Goal: Task Accomplishment & Management: Complete application form

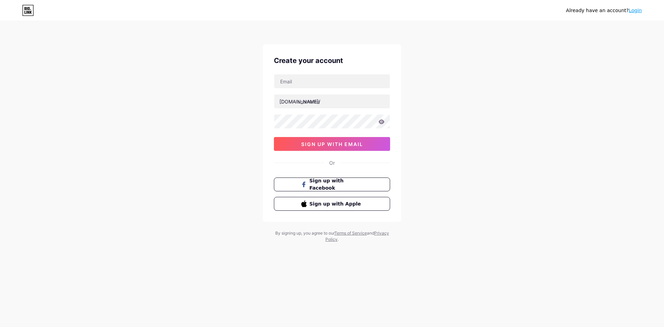
click at [332, 91] on div "[DOMAIN_NAME]/ 0cAFcWeA6GlstpISq0kMSJU5B-ZwMEOfBTtFcEqEENEz4FNSFFWjnoHZb4wBMGd9…" at bounding box center [332, 112] width 116 height 77
click at [329, 81] on input "text" at bounding box center [331, 81] width 115 height 14
paste input "[EMAIL_ADDRESS][DOMAIN_NAME]"
type input "[EMAIL_ADDRESS][DOMAIN_NAME]"
click at [305, 105] on input "text" at bounding box center [331, 101] width 115 height 14
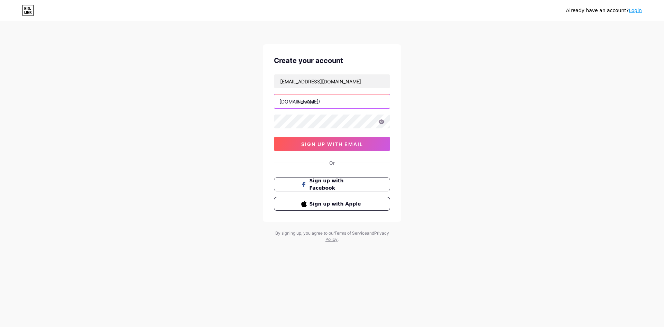
type input "helotest"
click at [382, 121] on icon at bounding box center [382, 121] width 6 height 4
click at [344, 146] on span "sign up with email" at bounding box center [332, 144] width 62 height 6
click at [332, 140] on button "sign up with email" at bounding box center [332, 144] width 116 height 14
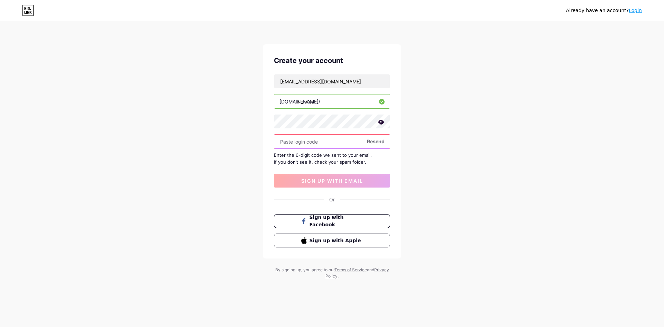
paste input "799436"
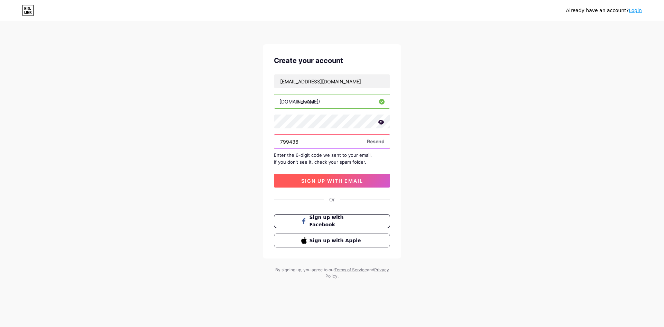
type input "799436"
click at [354, 179] on span "sign up with email" at bounding box center [332, 181] width 62 height 6
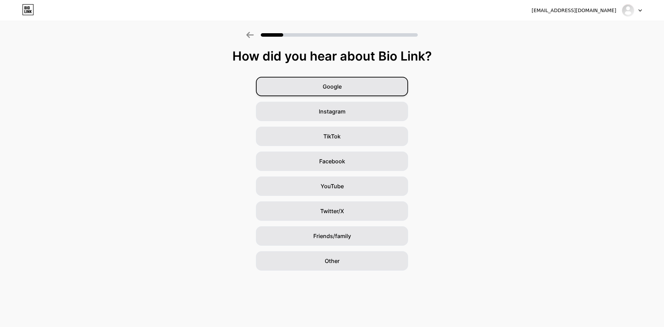
click at [332, 91] on div "Google" at bounding box center [332, 86] width 152 height 19
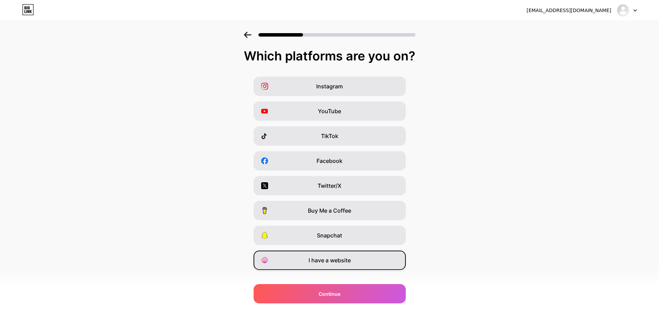
click at [351, 259] on span "I have a website" at bounding box center [329, 261] width 42 height 8
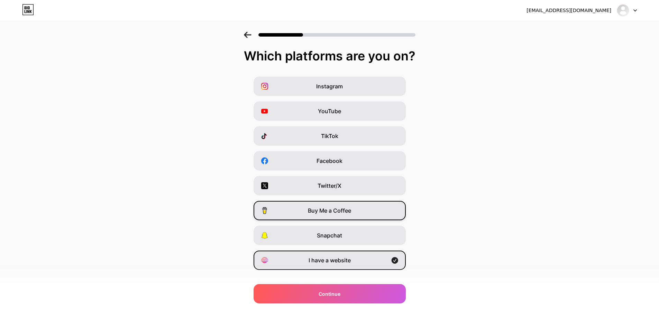
click at [362, 207] on div "Buy Me a Coffee" at bounding box center [329, 210] width 152 height 19
click at [360, 211] on div "Buy Me a Coffee" at bounding box center [329, 210] width 152 height 19
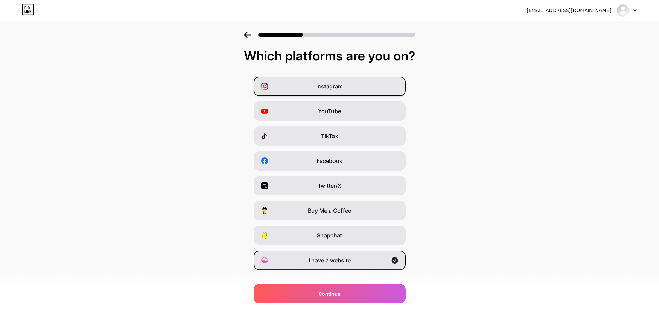
drag, startPoint x: 337, startPoint y: 84, endPoint x: 338, endPoint y: 90, distance: 5.6
click at [337, 84] on span "Instagram" at bounding box center [329, 86] width 27 height 8
click at [361, 256] on div "I have a website" at bounding box center [329, 260] width 152 height 19
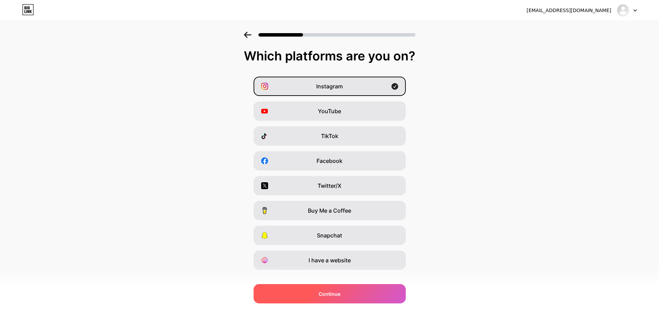
click at [350, 285] on div "Continue" at bounding box center [329, 294] width 152 height 19
click at [340, 290] on div at bounding box center [329, 294] width 152 height 19
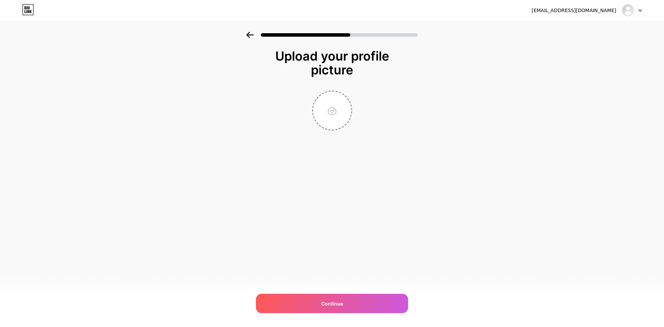
click at [251, 35] on icon at bounding box center [249, 35] width 7 height 6
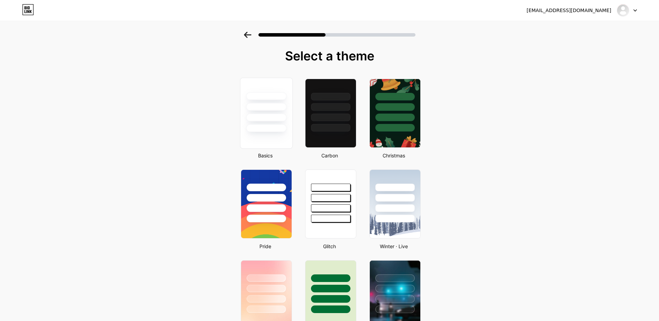
click at [277, 104] on div at bounding box center [266, 107] width 40 height 8
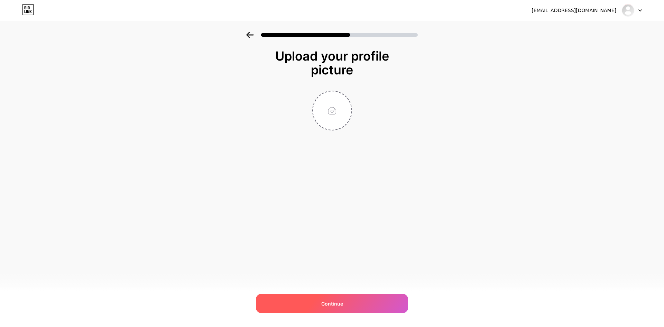
click at [344, 296] on div "Continue" at bounding box center [332, 302] width 152 height 19
click at [365, 312] on div "Continue" at bounding box center [332, 302] width 152 height 19
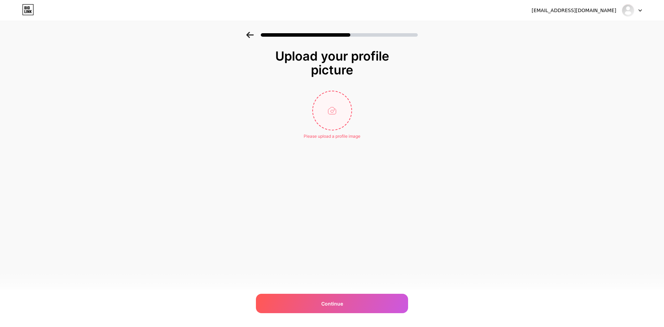
click at [336, 99] on input "file" at bounding box center [332, 110] width 38 height 38
type input "C:\fakepath\ChatGPT Image [DATE], 01_38_45 PM.png"
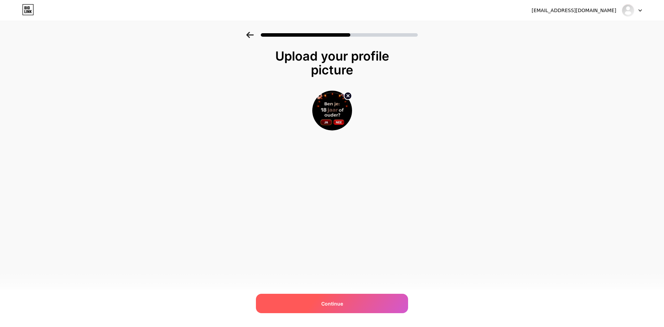
click at [366, 299] on div "Continue" at bounding box center [332, 302] width 152 height 19
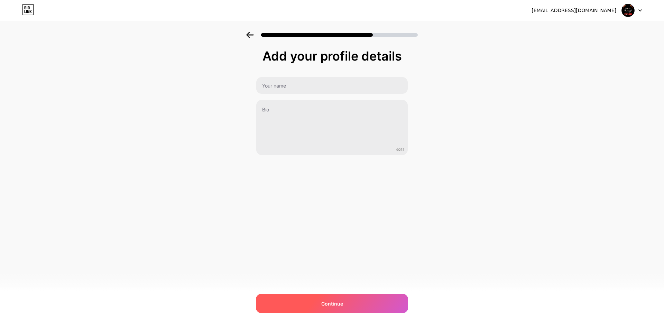
click at [370, 300] on div "Continue" at bounding box center [332, 302] width 152 height 19
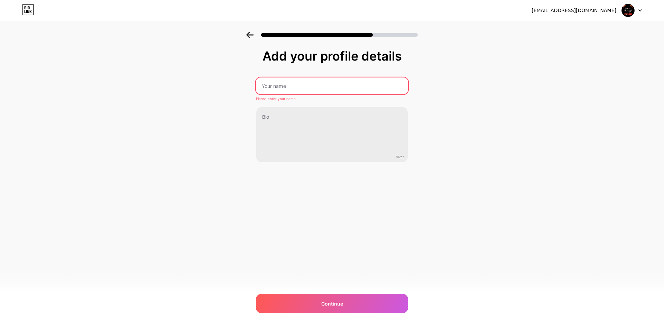
click at [367, 87] on input "text" at bounding box center [332, 85] width 152 height 17
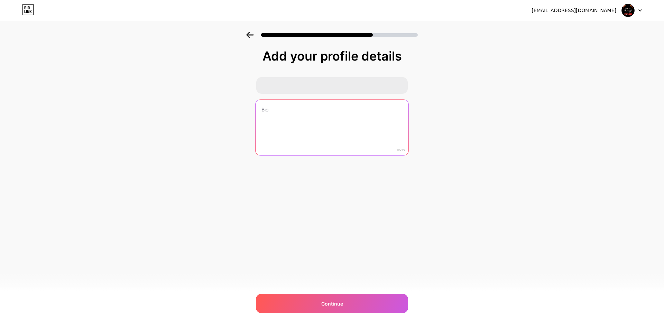
click at [338, 136] on textarea at bounding box center [331, 128] width 153 height 56
type textarea "cc"
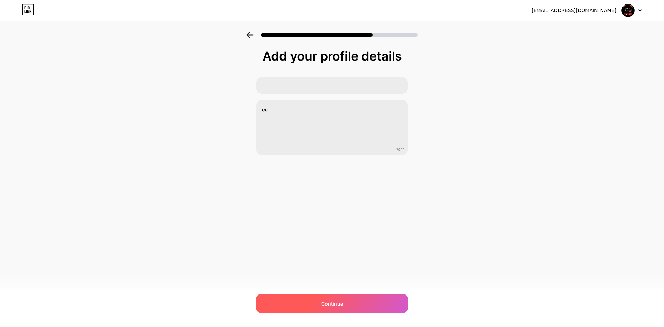
click at [353, 295] on div "Continue" at bounding box center [332, 302] width 152 height 19
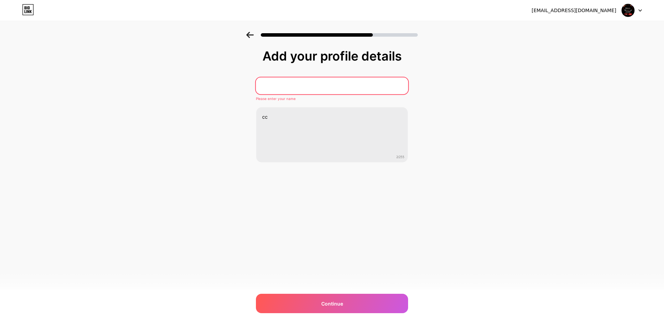
click at [330, 90] on input "text" at bounding box center [332, 85] width 152 height 17
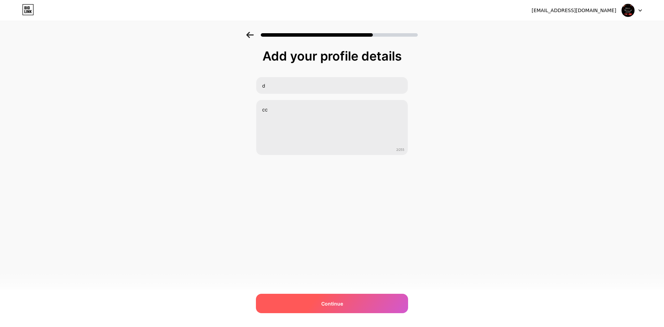
click at [353, 295] on div "Continue" at bounding box center [332, 302] width 152 height 19
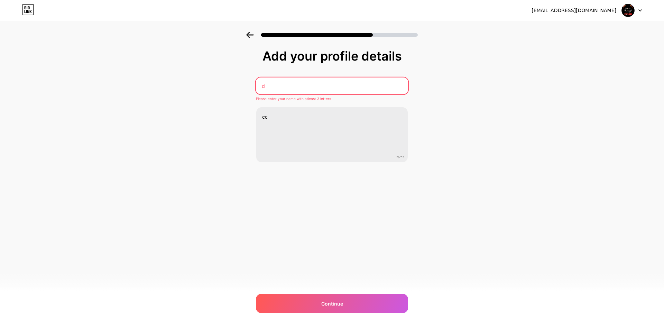
click at [285, 85] on input "d" at bounding box center [332, 85] width 152 height 17
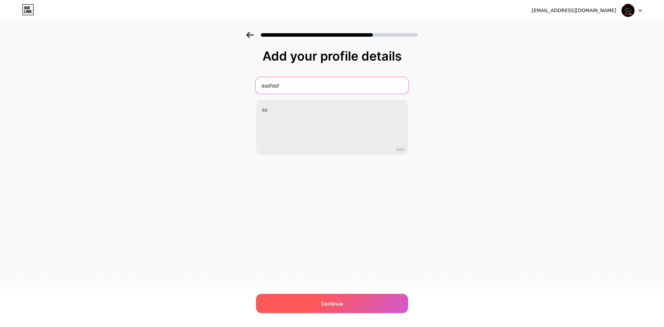
type input "dsdfdsf"
click at [338, 311] on div "Continue" at bounding box center [332, 302] width 152 height 19
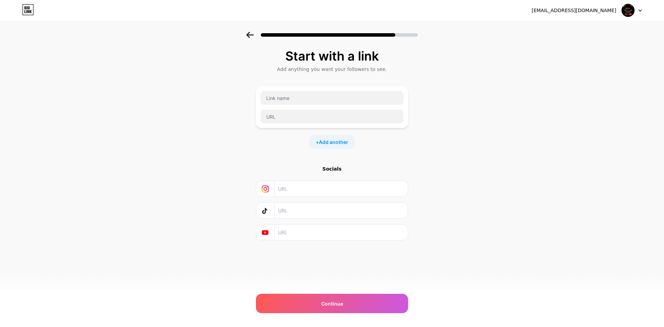
click at [328, 314] on div "[EMAIL_ADDRESS][DOMAIN_NAME] Logout Link Copied Start with a link Add anything …" at bounding box center [332, 163] width 664 height 327
click at [329, 310] on div "Continue" at bounding box center [332, 302] width 152 height 19
click at [32, 15] on icon at bounding box center [28, 9] width 11 height 11
